Goal: Check status: Check status

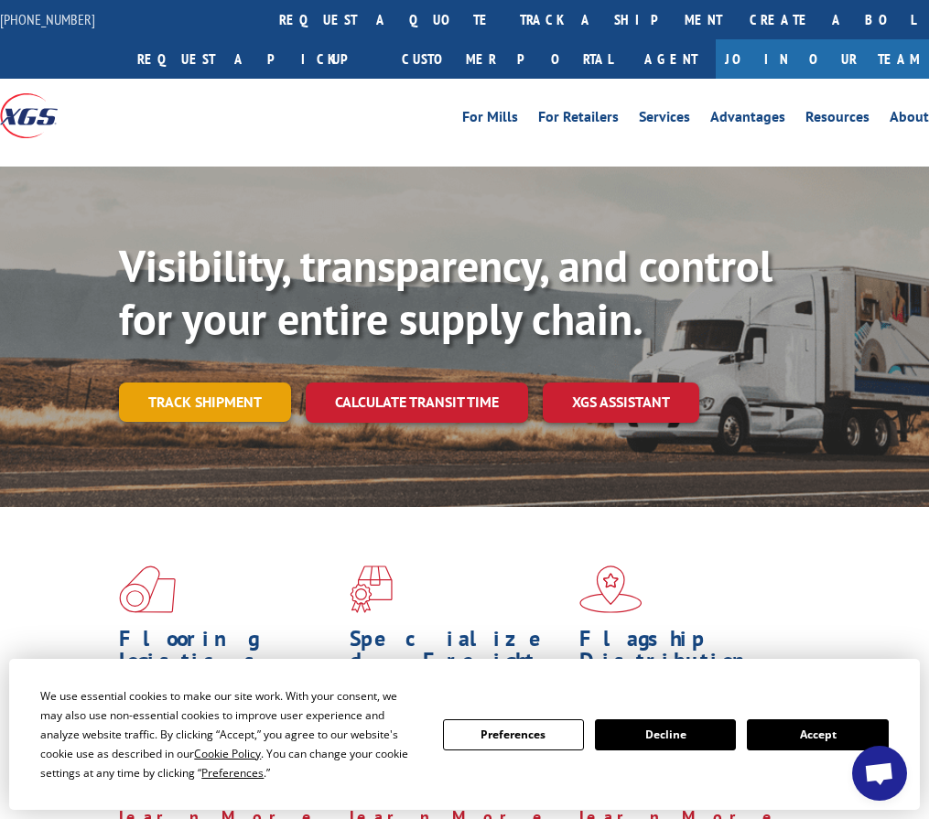
click at [224, 408] on link "Track shipment" at bounding box center [205, 402] width 172 height 38
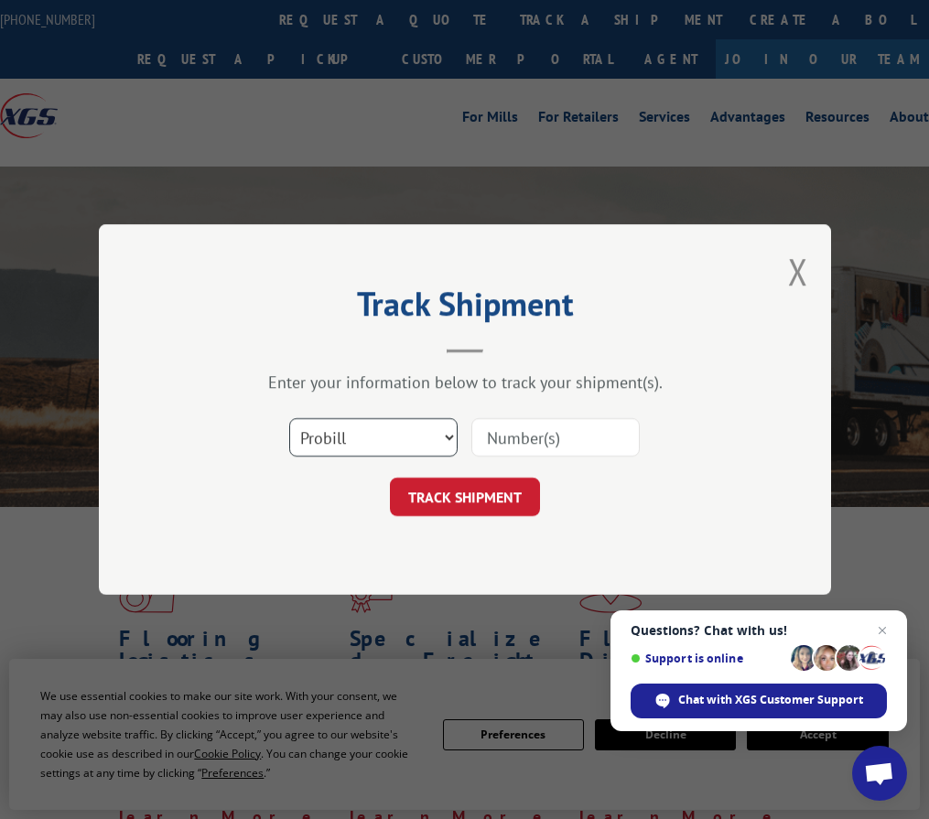
click at [444, 442] on select "Select category... Probill BOL PO" at bounding box center [373, 437] width 168 height 38
select select "bol"
click at [289, 418] on select "Select category... Probill BOL PO" at bounding box center [373, 437] width 168 height 38
click at [505, 444] on input at bounding box center [555, 437] width 168 height 38
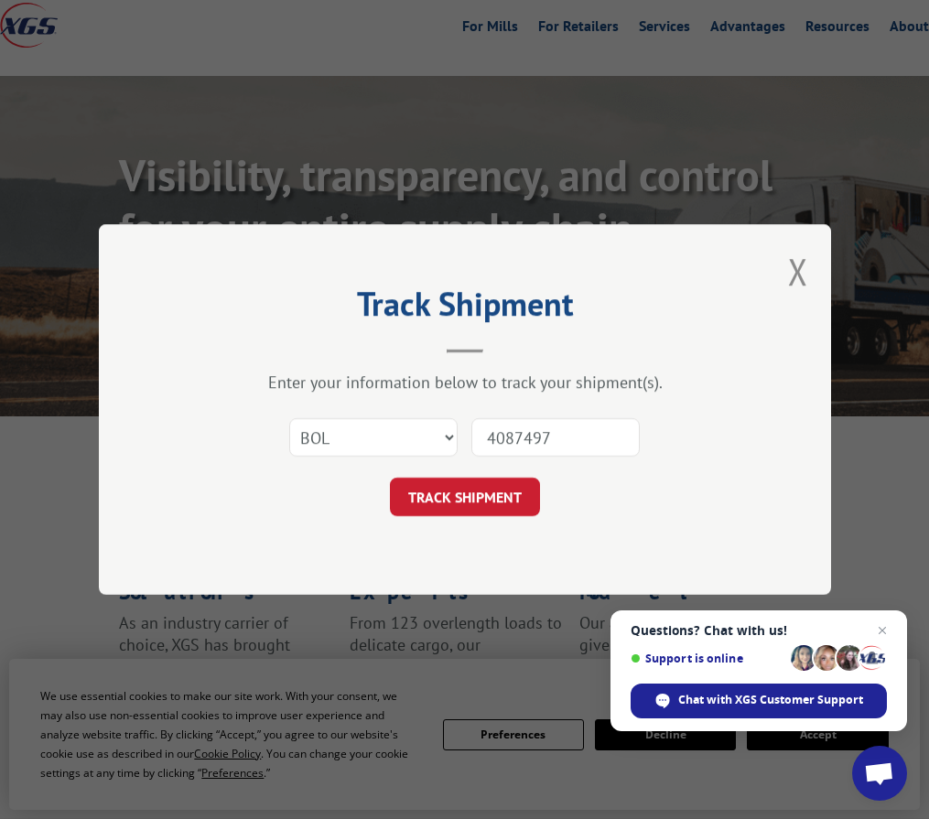
scroll to position [92, 0]
type input "4087497"
click at [500, 498] on button "TRACK SHIPMENT" at bounding box center [465, 497] width 150 height 38
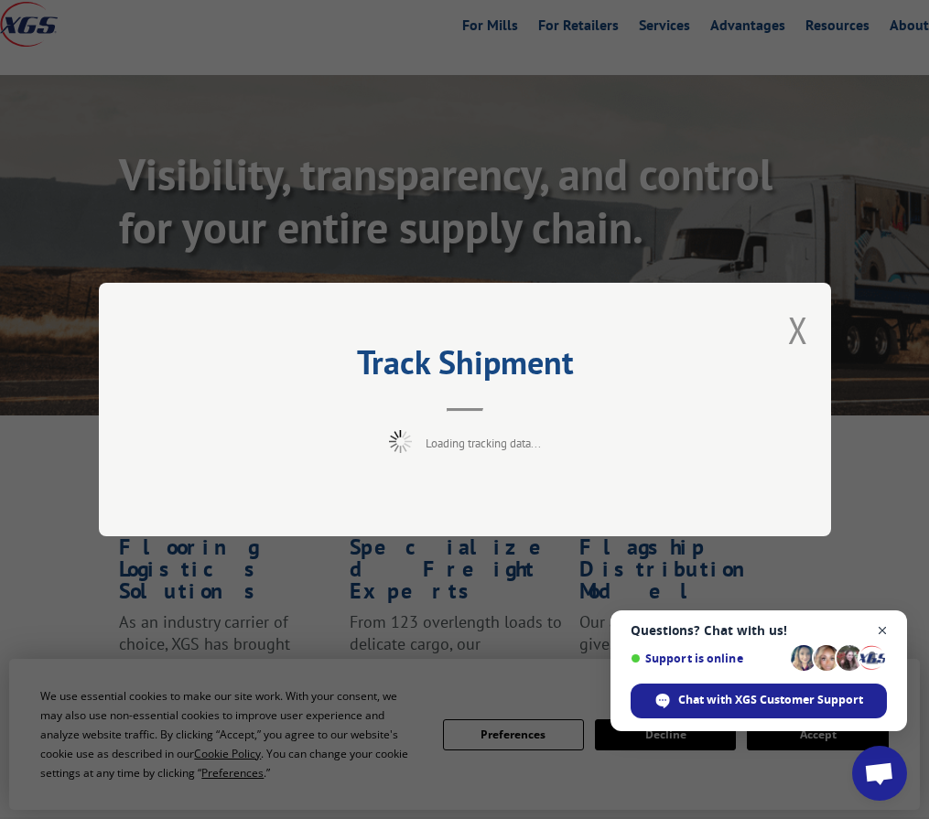
click at [887, 631] on span "Close chat" at bounding box center [882, 631] width 23 height 23
